Goal: Information Seeking & Learning: Compare options

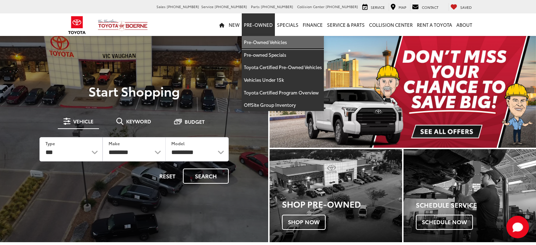
click at [267, 41] on link "Pre-Owned Vehicles" at bounding box center [283, 42] width 82 height 13
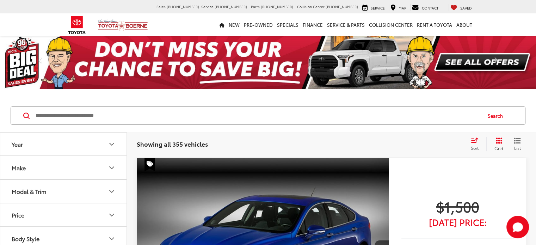
scroll to position [43, 0]
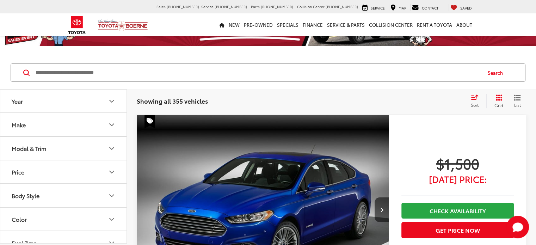
click at [96, 127] on button "Make" at bounding box center [63, 124] width 127 height 23
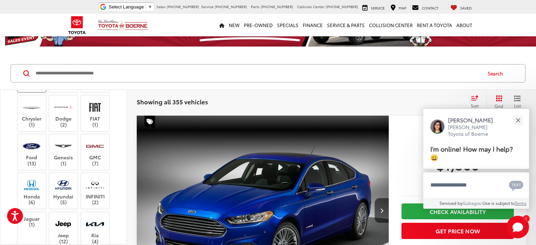
scroll to position [121, 0]
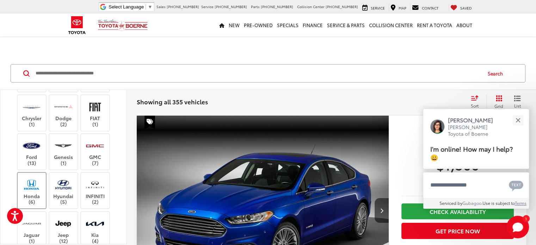
click at [27, 184] on img at bounding box center [31, 184] width 19 height 17
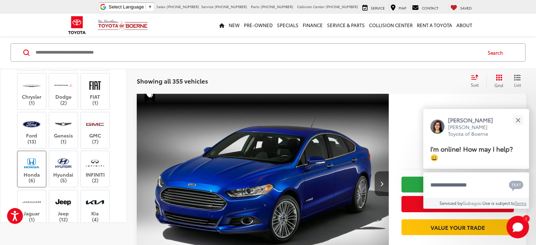
scroll to position [16, 0]
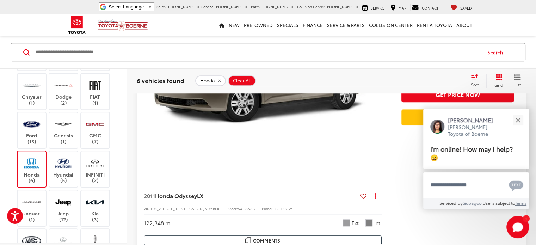
scroll to position [494, 0]
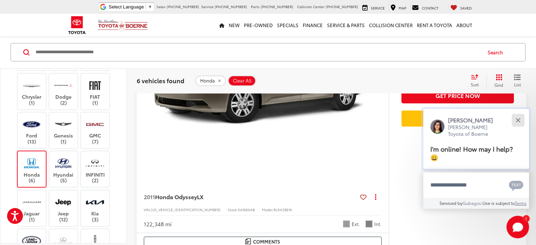
click at [515, 121] on button "Close" at bounding box center [517, 119] width 15 height 15
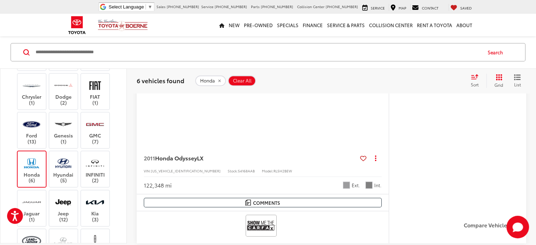
scroll to position [531, 0]
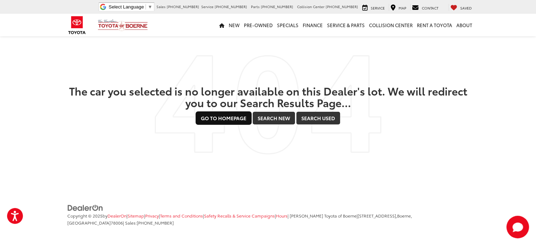
click at [210, 118] on link "Go to Homepage" at bounding box center [223, 118] width 55 height 13
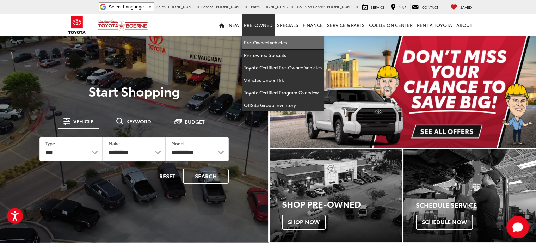
click at [260, 41] on link "Pre-Owned Vehicles" at bounding box center [283, 42] width 82 height 13
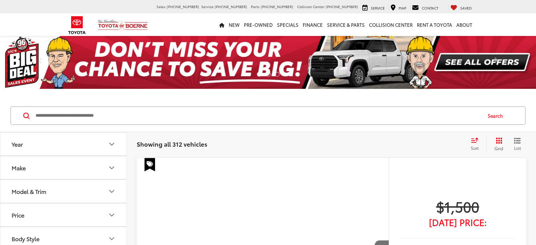
scroll to position [89, 0]
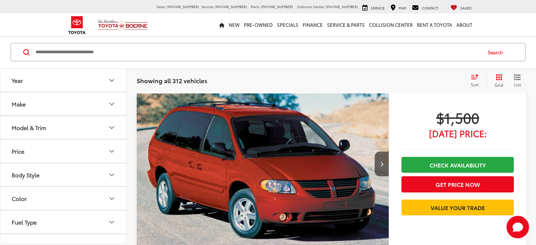
click at [91, 99] on button "Make" at bounding box center [63, 104] width 127 height 23
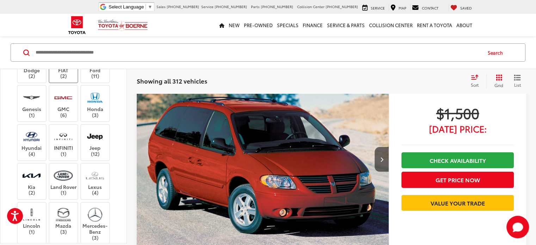
scroll to position [130, 0]
click at [100, 107] on img at bounding box center [94, 98] width 19 height 17
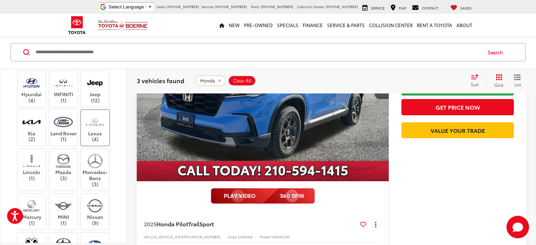
scroll to position [185, 0]
click at [90, 168] on img at bounding box center [94, 160] width 19 height 17
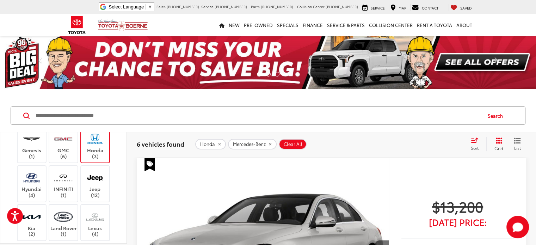
scroll to position [150, 0]
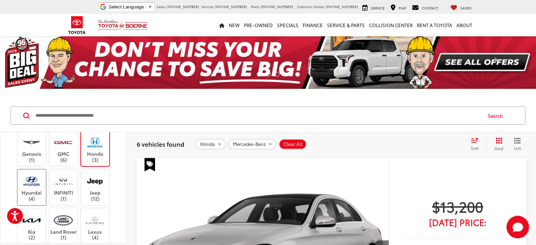
click at [26, 190] on img at bounding box center [31, 181] width 19 height 17
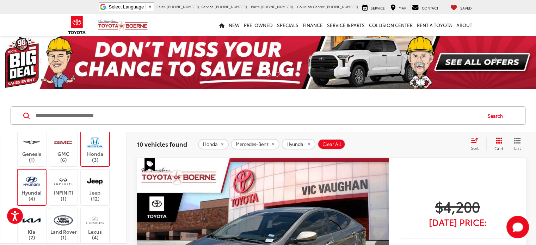
click at [94, 151] on img at bounding box center [94, 142] width 19 height 17
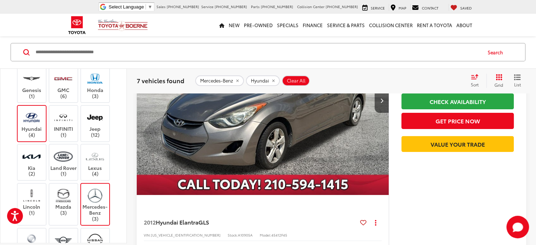
click at [96, 222] on label "Mercedes-Benz (3)" at bounding box center [95, 204] width 29 height 35
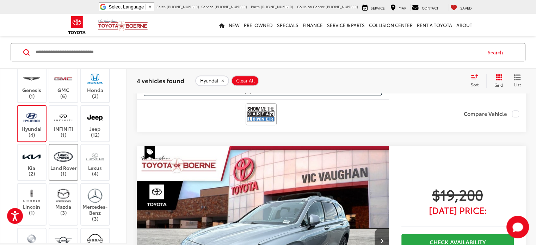
scroll to position [673, 0]
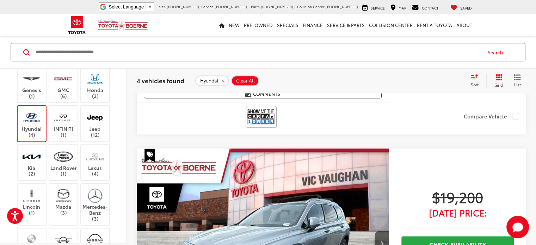
click at [26, 126] on img at bounding box center [31, 117] width 19 height 17
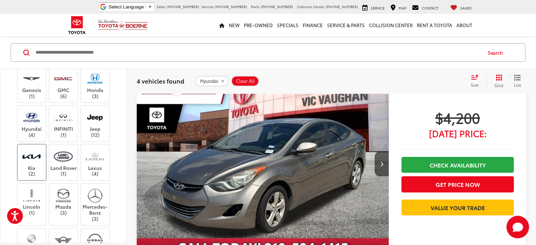
click at [35, 165] on img at bounding box center [31, 156] width 19 height 17
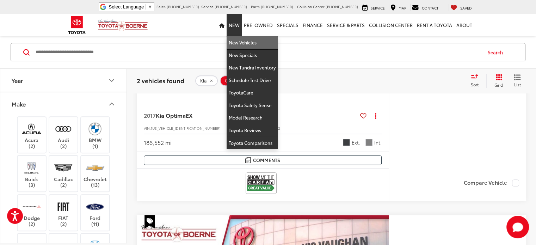
click at [236, 42] on link "New Vehicles" at bounding box center [252, 42] width 51 height 13
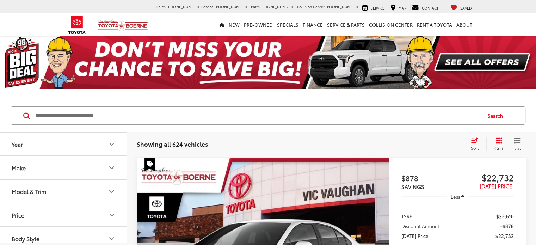
click at [111, 146] on icon "Year" at bounding box center [112, 144] width 8 height 8
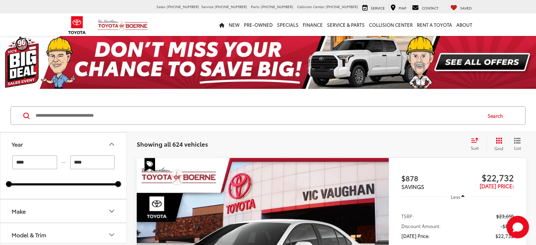
click at [90, 158] on input "****" at bounding box center [92, 162] width 45 height 14
type input "****"
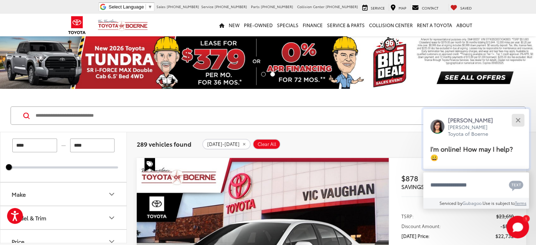
click at [517, 118] on div "Close" at bounding box center [518, 120] width 5 height 5
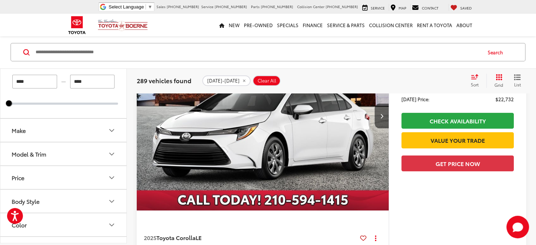
scroll to position [138, 0]
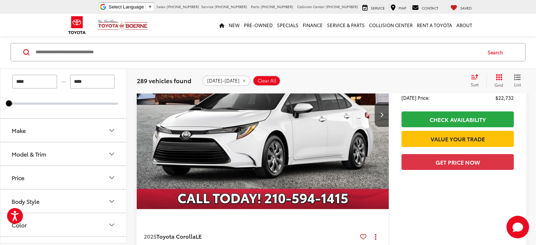
click at [59, 149] on button "Model & Trim" at bounding box center [63, 154] width 127 height 23
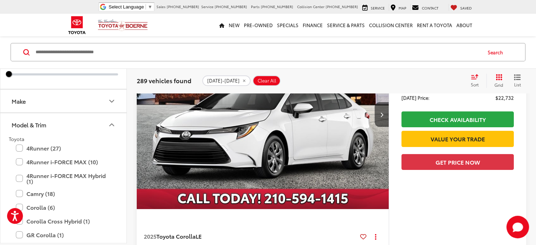
scroll to position [62, 0]
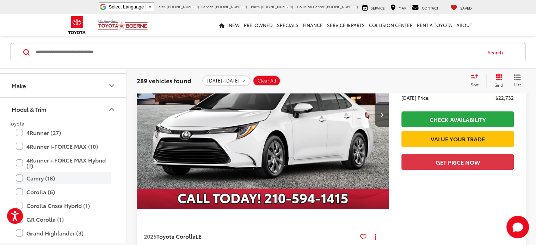
click at [53, 174] on label "Camry (18)" at bounding box center [63, 178] width 95 height 12
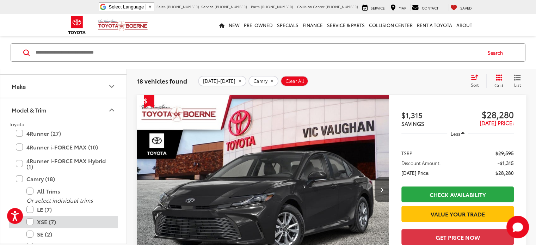
scroll to position [107, 0]
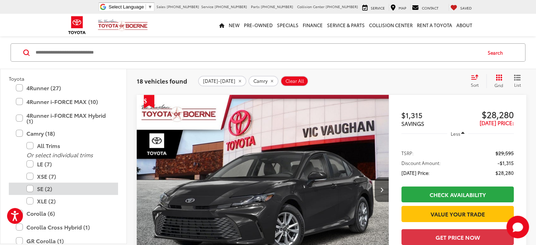
click at [51, 191] on label "SE (2)" at bounding box center [68, 189] width 85 height 12
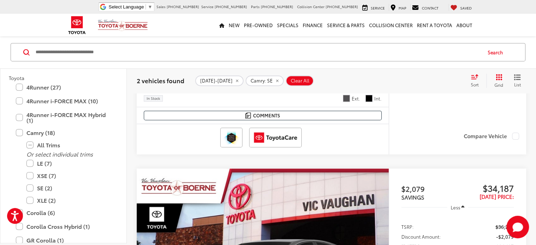
scroll to position [299, 0]
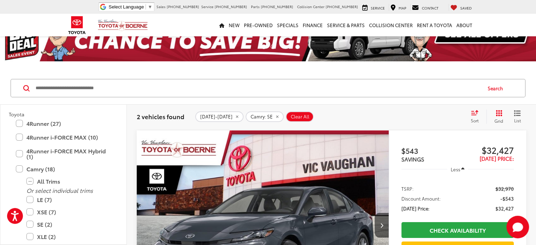
scroll to position [27, 0]
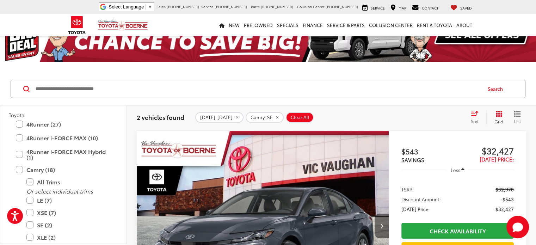
click at [380, 223] on icon "Next image" at bounding box center [381, 225] width 3 height 5
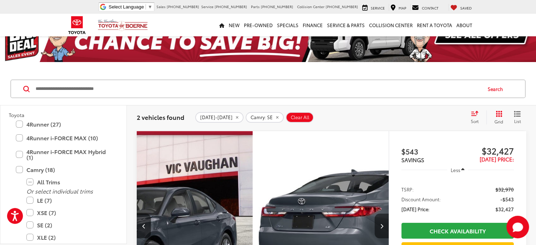
click at [380, 223] on icon "Next image" at bounding box center [381, 225] width 3 height 5
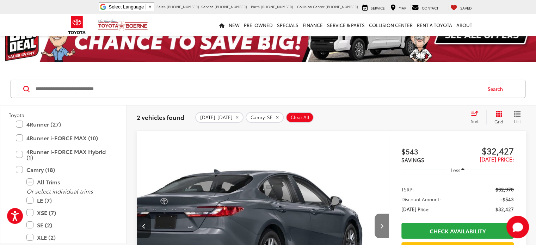
click at [380, 223] on icon "Next image" at bounding box center [381, 225] width 3 height 5
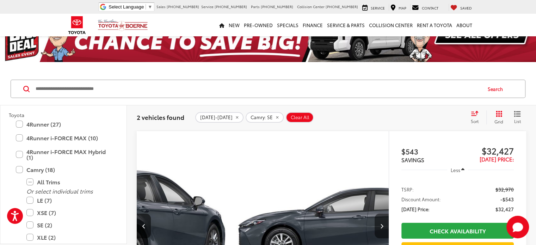
click at [380, 223] on icon "Next image" at bounding box center [381, 225] width 3 height 5
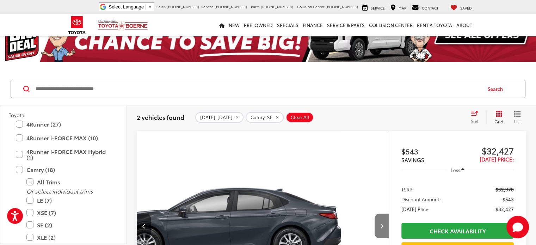
click at [380, 223] on icon "Next image" at bounding box center [381, 225] width 3 height 5
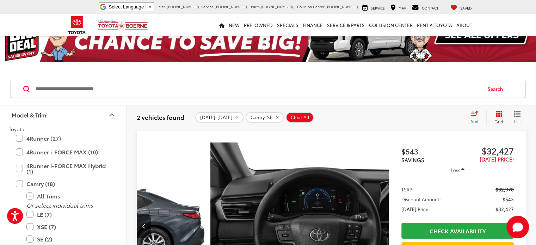
scroll to position [117, 0]
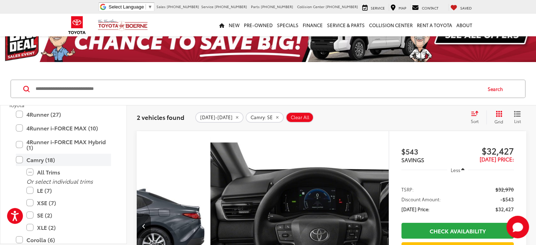
click at [41, 159] on label "Camry (18)" at bounding box center [63, 160] width 95 height 12
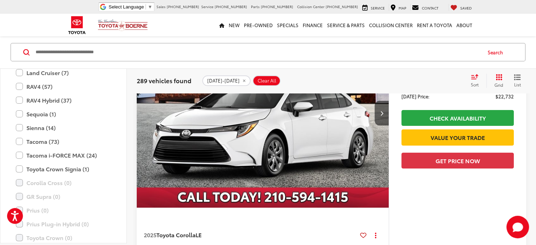
scroll to position [258, 0]
click at [45, 100] on label "RAV4 Hybrid (37)" at bounding box center [63, 102] width 95 height 12
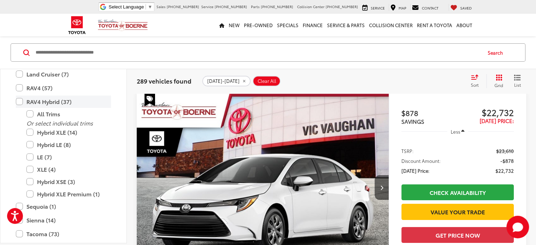
scroll to position [63, 0]
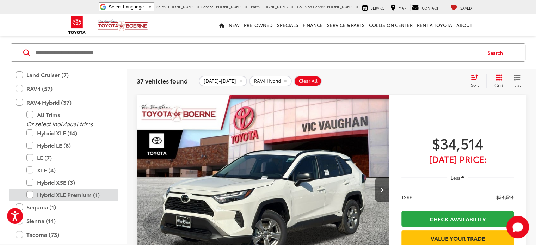
click at [74, 194] on label "Hybrid XLE Premium (1)" at bounding box center [68, 195] width 85 height 12
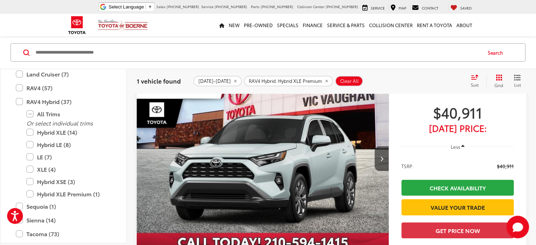
scroll to position [94, 0]
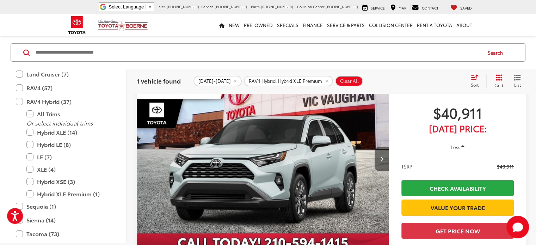
click at [375, 147] on button "Next image" at bounding box center [382, 159] width 14 height 25
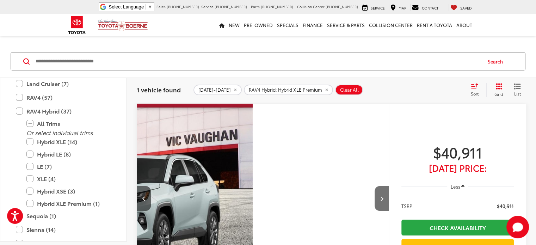
scroll to position [52, 0]
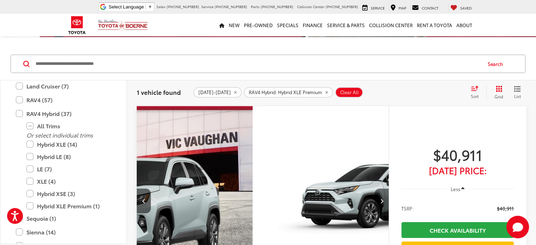
click at [380, 198] on icon "Next image" at bounding box center [381, 200] width 3 height 5
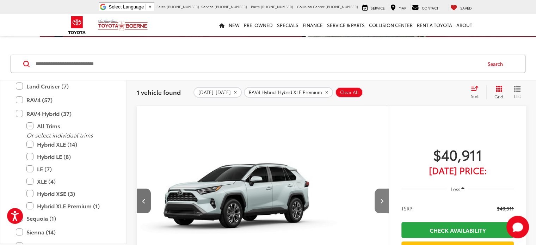
click at [380, 198] on icon "Next image" at bounding box center [381, 200] width 3 height 5
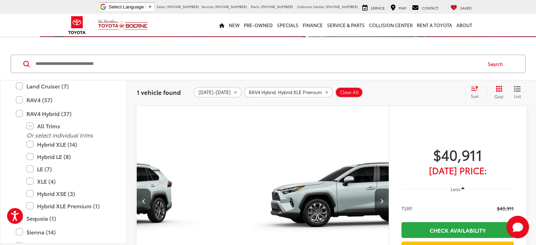
click at [380, 198] on icon "Next image" at bounding box center [381, 200] width 3 height 5
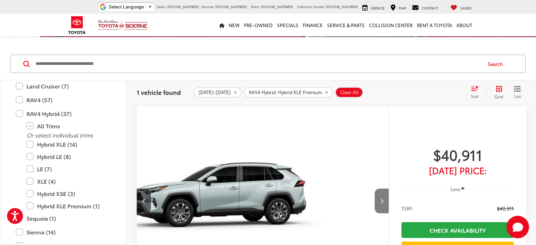
click at [380, 198] on icon "Next image" at bounding box center [381, 200] width 3 height 5
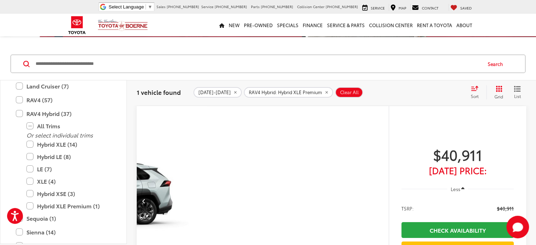
scroll to position [0, 685]
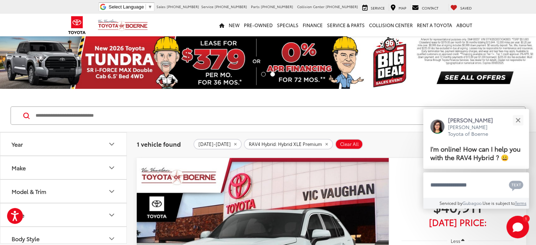
click at [84, 140] on button "Year" at bounding box center [63, 144] width 127 height 23
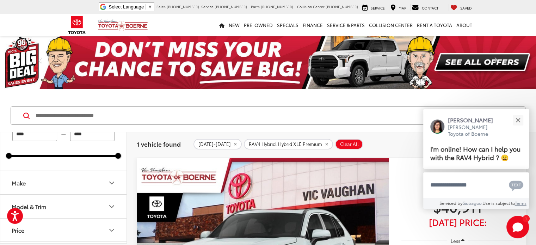
scroll to position [29, 0]
click at [72, 183] on button "Make" at bounding box center [63, 181] width 127 height 23
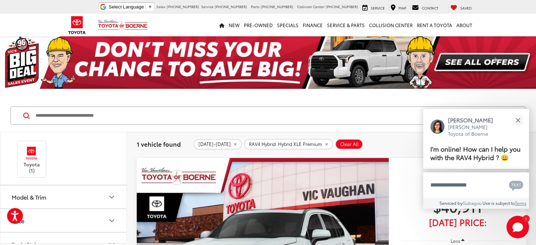
scroll to position [88, 0]
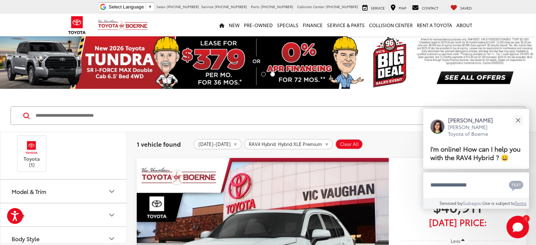
click at [72, 183] on button "Model & Trim" at bounding box center [63, 191] width 127 height 23
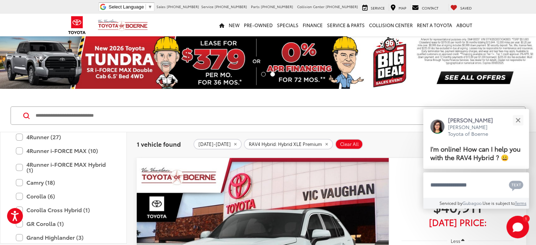
scroll to position [169, 0]
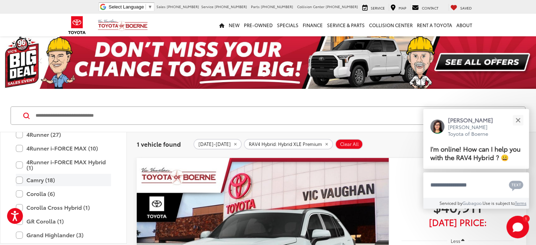
click at [64, 180] on label "Camry (18)" at bounding box center [63, 180] width 95 height 12
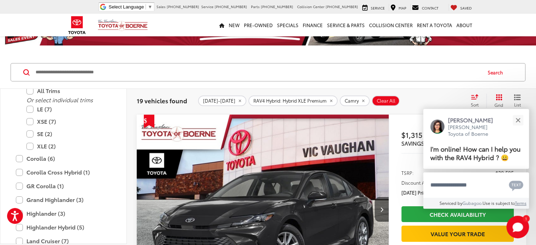
scroll to position [224, 0]
